Goal: Navigation & Orientation: Find specific page/section

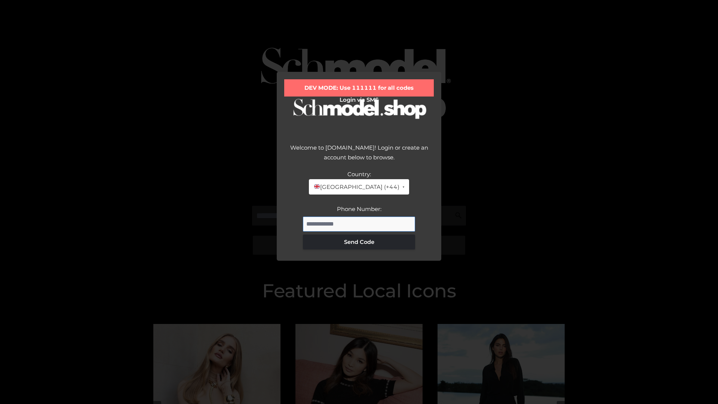
click at [359, 224] on input "Phone Number:" at bounding box center [359, 224] width 112 height 15
type input "**********"
click at [359, 242] on button "Send Code" at bounding box center [359, 242] width 112 height 15
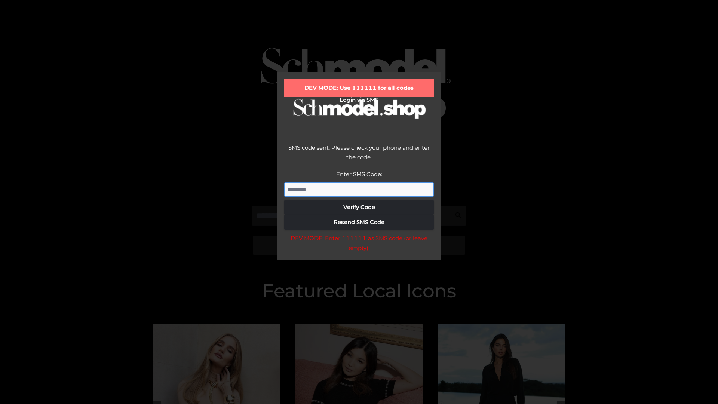
click at [359, 189] on input "Enter SMS Code:" at bounding box center [359, 189] width 150 height 15
type input "******"
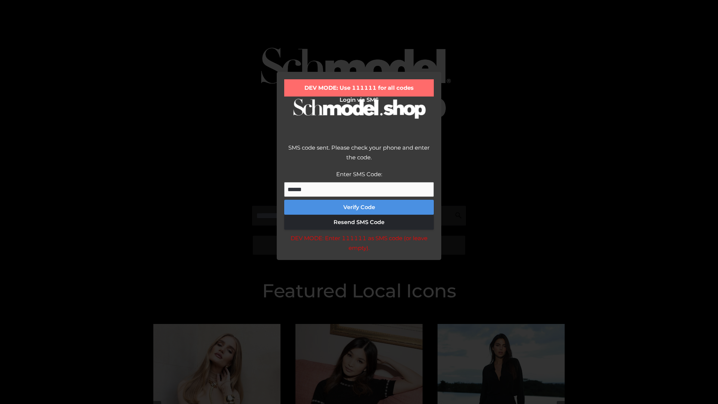
click at [359, 207] on button "Verify Code" at bounding box center [359, 207] width 150 height 15
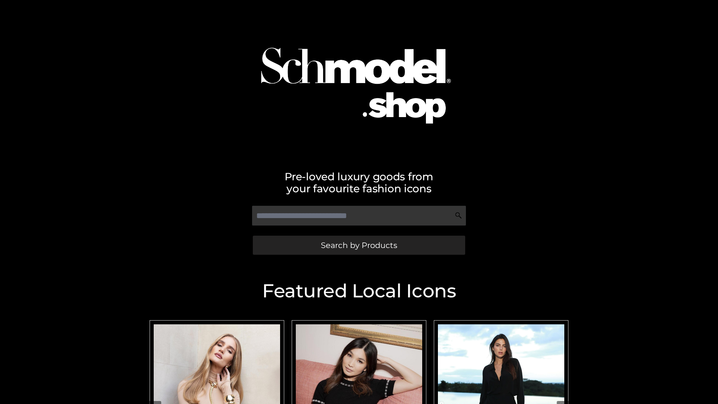
click at [359, 245] on span "Search by Products" at bounding box center [359, 245] width 76 height 8
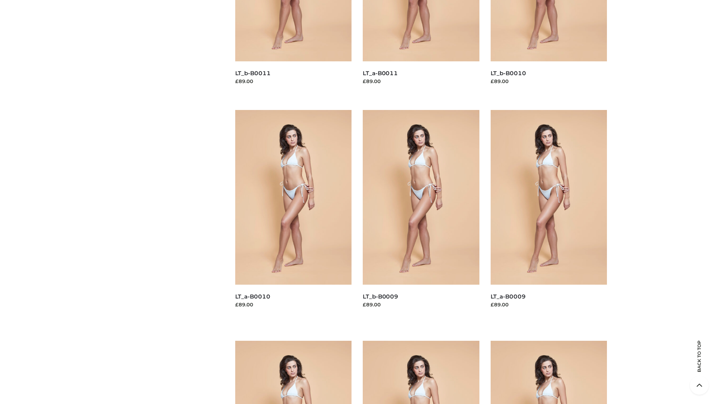
scroll to position [1972, 0]
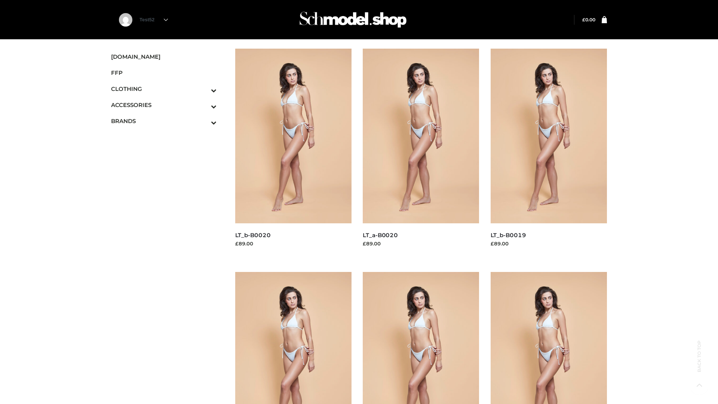
scroll to position [609, 0]
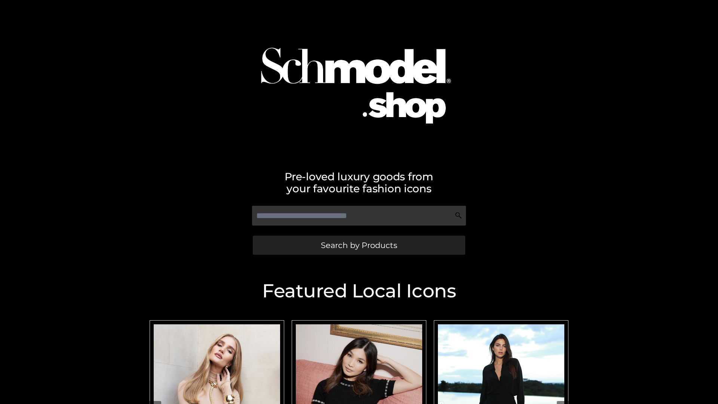
click at [359, 245] on span "Search by Products" at bounding box center [359, 245] width 76 height 8
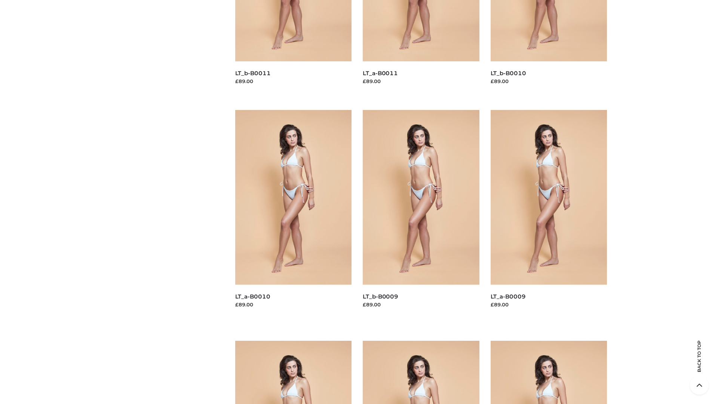
scroll to position [1972, 0]
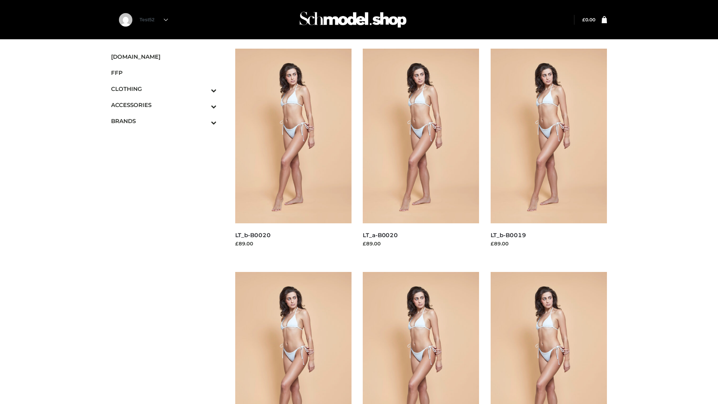
scroll to position [609, 0]
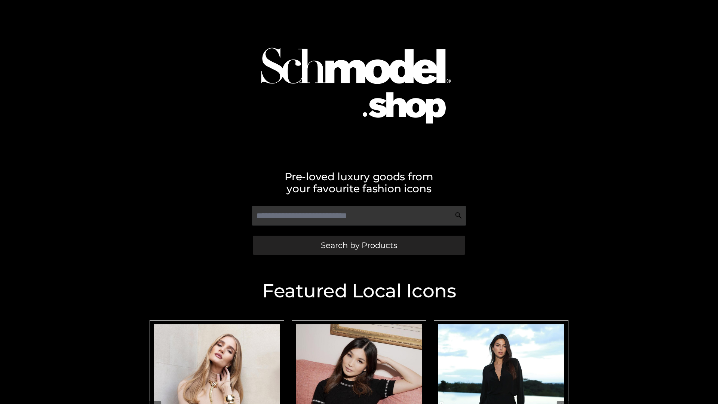
click at [359, 245] on span "Search by Products" at bounding box center [359, 245] width 76 height 8
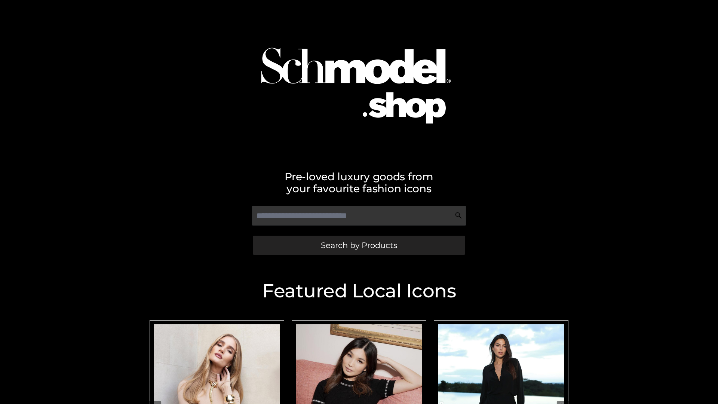
click at [359, 245] on span "Search by Products" at bounding box center [359, 245] width 76 height 8
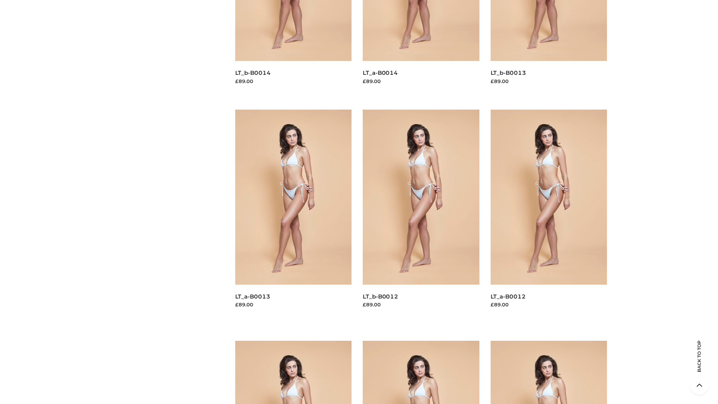
scroll to position [1518, 0]
